Goal: Transaction & Acquisition: Purchase product/service

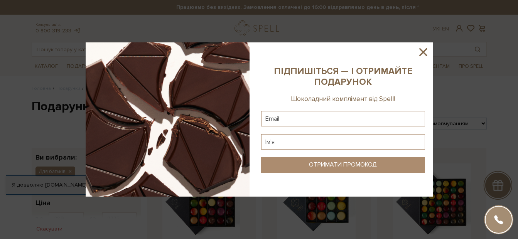
click at [254, 49] on icon at bounding box center [422, 51] width 13 height 13
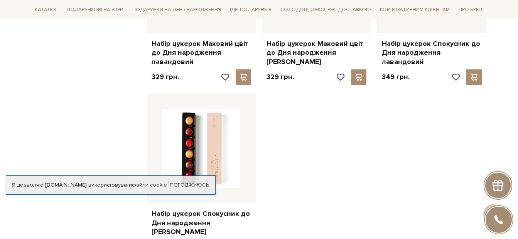
scroll to position [694, 0]
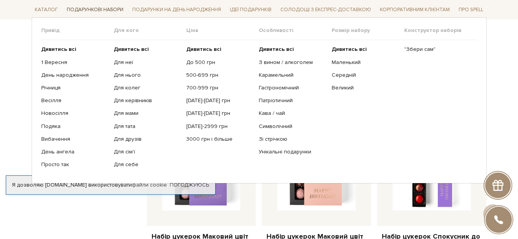
click at [85, 8] on span "Подарункові набори" at bounding box center [95, 10] width 63 height 12
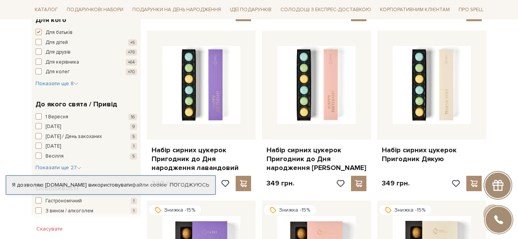
scroll to position [39, 0]
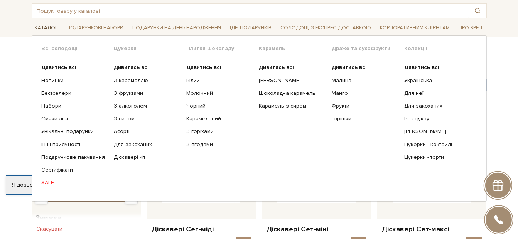
click at [42, 24] on span "Каталог" at bounding box center [46, 28] width 29 height 12
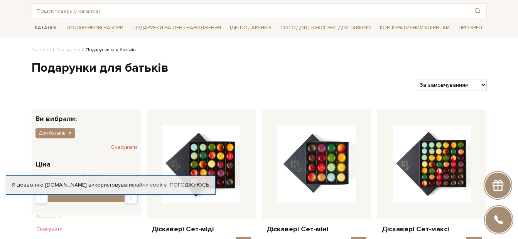
click at [40, 25] on span "Каталог" at bounding box center [46, 28] width 29 height 12
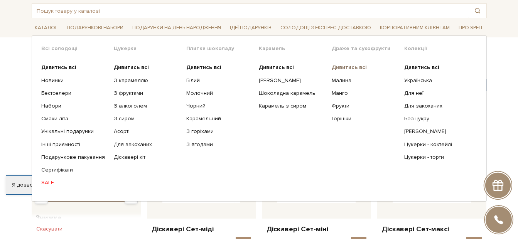
click at [254, 65] on b "Дивитись всі" at bounding box center [349, 67] width 35 height 7
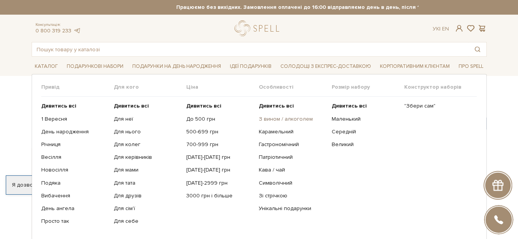
click at [281, 117] on link "З вином / алкоголем" at bounding box center [292, 119] width 67 height 7
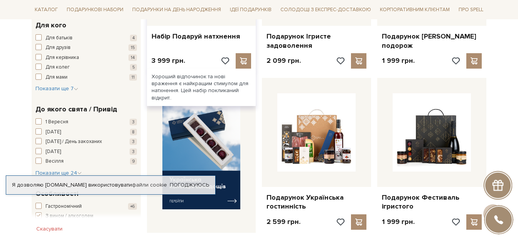
scroll to position [154, 0]
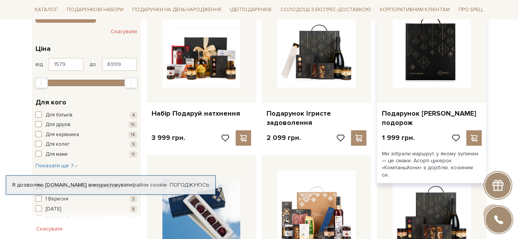
click at [433, 63] on img at bounding box center [431, 48] width 78 height 78
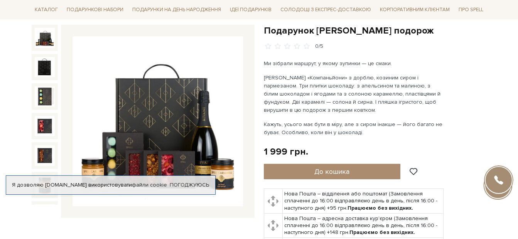
scroll to position [116, 0]
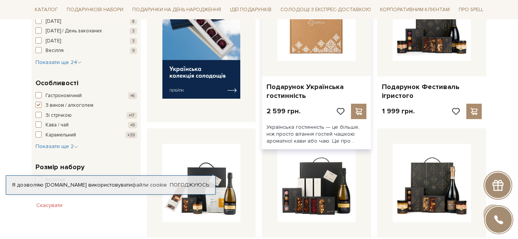
click at [308, 48] on img at bounding box center [316, 22] width 78 height 78
